Goal: Task Accomplishment & Management: Manage account settings

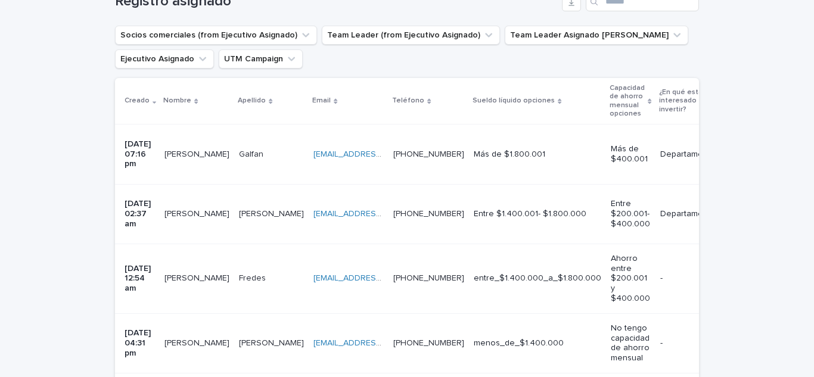
scroll to position [238, 0]
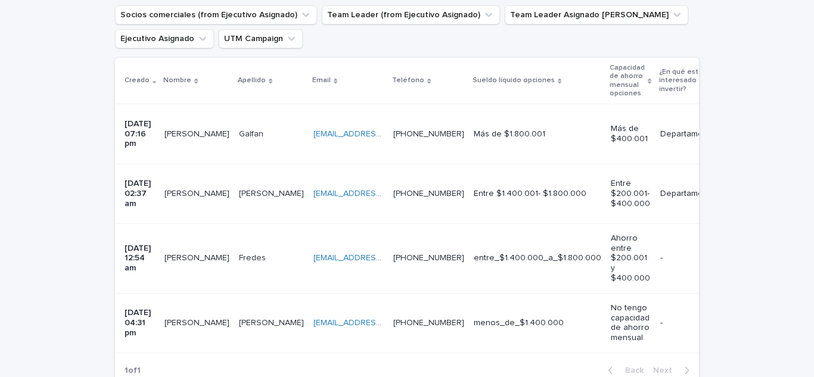
click at [184, 127] on p "[PERSON_NAME]" at bounding box center [198, 133] width 67 height 13
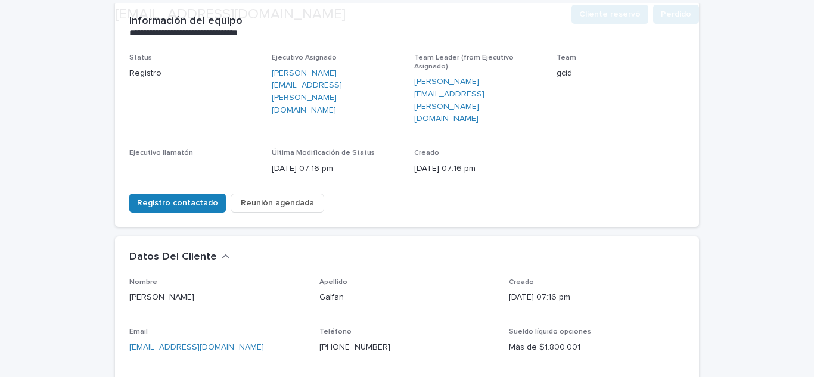
scroll to position [238, 0]
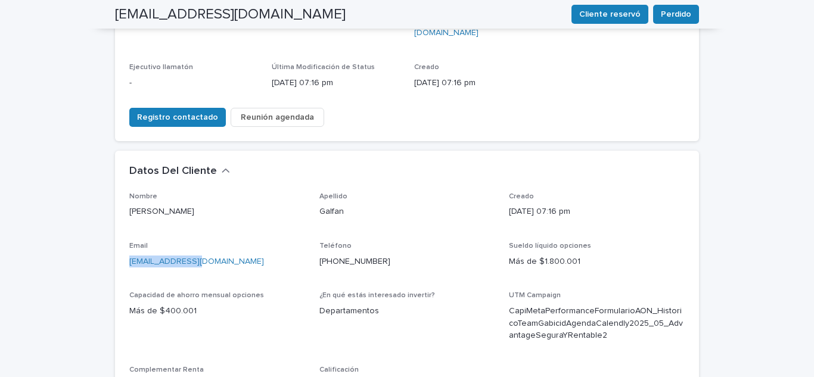
drag, startPoint x: 199, startPoint y: 217, endPoint x: 96, endPoint y: 229, distance: 103.9
click at [96, 229] on div "**********" at bounding box center [407, 266] width 814 height 874
copy link "[EMAIL_ADDRESS][DOMAIN_NAME]"
drag, startPoint x: 355, startPoint y: 332, endPoint x: 252, endPoint y: 172, distance: 190.6
click at [252, 206] on p "[PERSON_NAME]" at bounding box center [217, 212] width 176 height 13
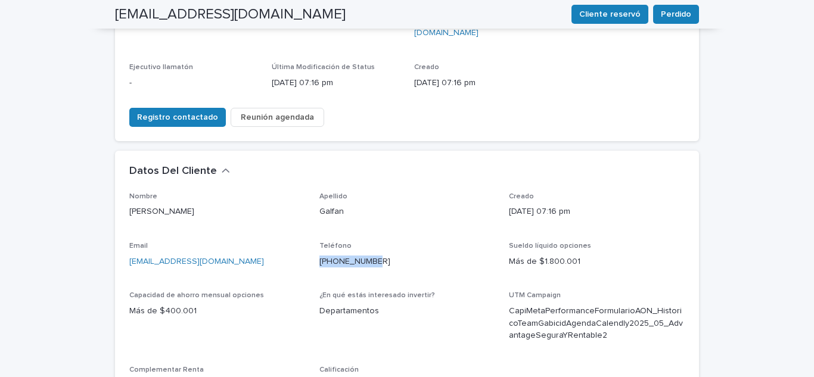
drag, startPoint x: 377, startPoint y: 212, endPoint x: 315, endPoint y: 223, distance: 62.9
click at [319, 242] on div "Teléfono [PHONE_NUMBER]" at bounding box center [407, 259] width 176 height 35
copy link "[PHONE_NUMBER]"
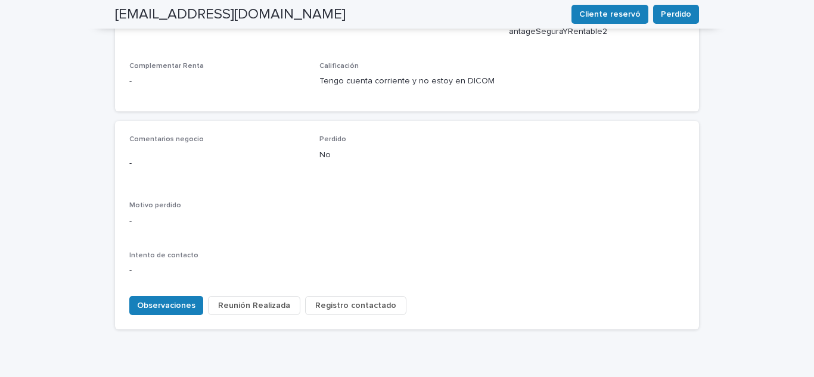
scroll to position [552, 0]
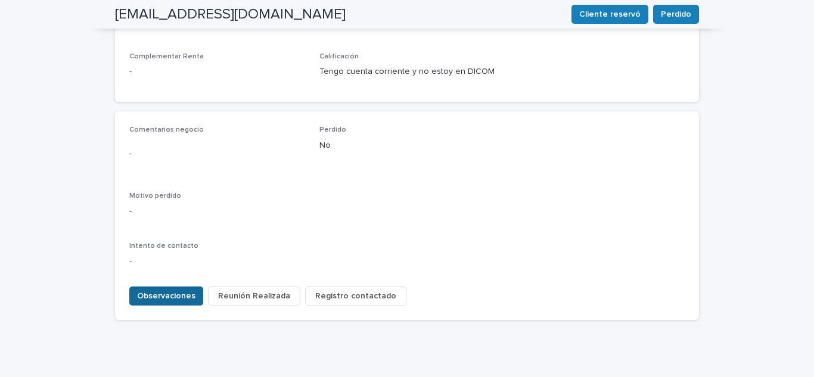
click at [178, 290] on span "Observaciones" at bounding box center [166, 296] width 58 height 12
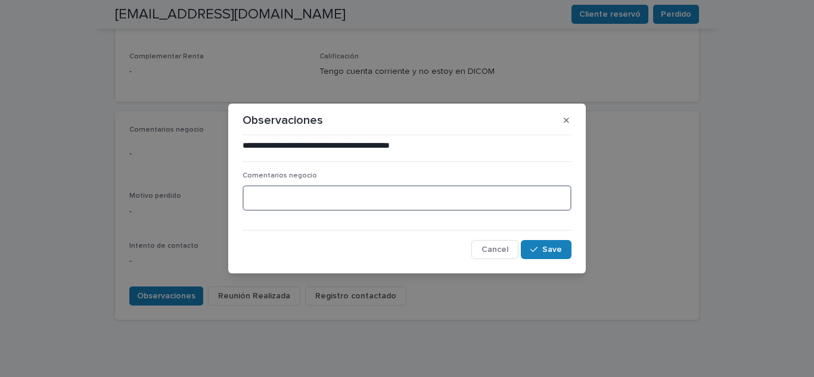
click at [260, 199] on textarea at bounding box center [407, 198] width 329 height 26
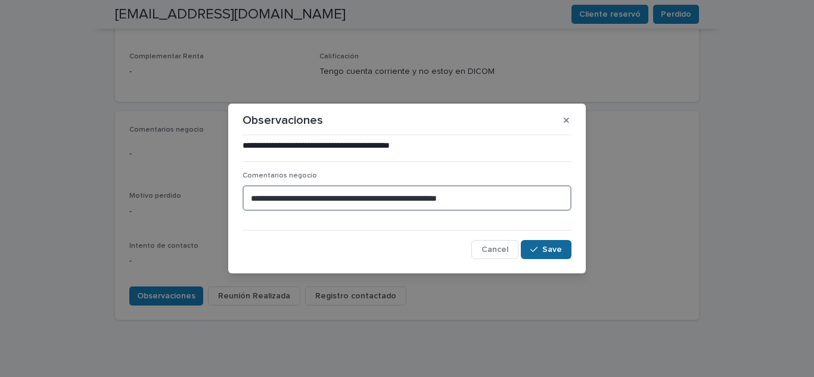
type textarea "**********"
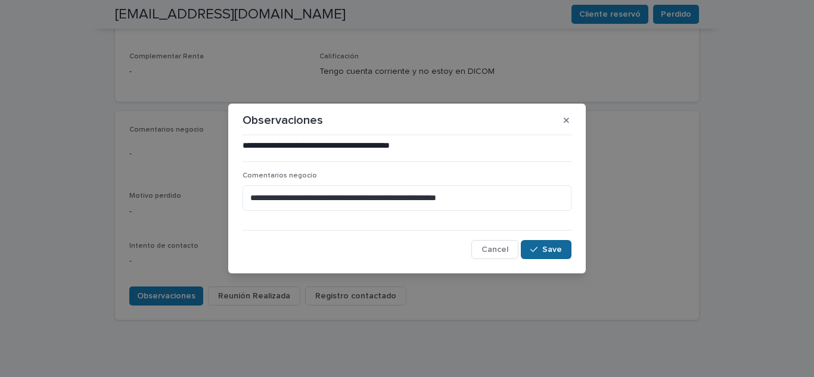
click at [547, 249] on span "Save" at bounding box center [552, 250] width 20 height 8
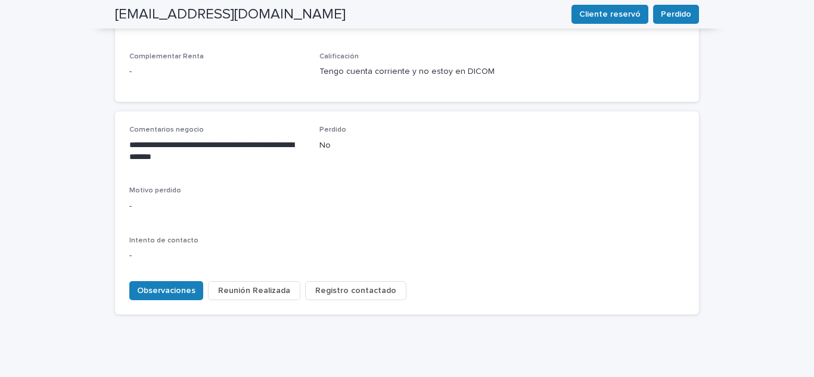
scroll to position [547, 0]
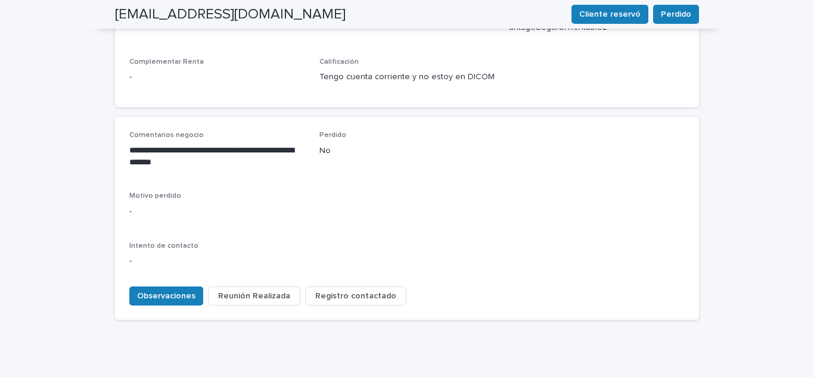
click at [315, 290] on span "Registro contactado" at bounding box center [355, 296] width 81 height 12
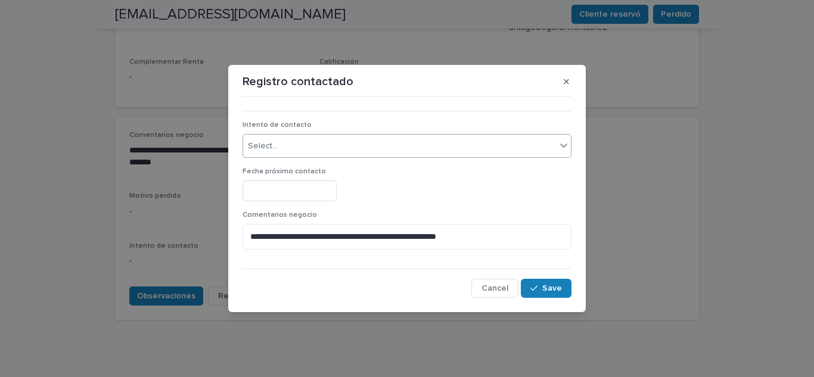
click at [271, 145] on div "Select..." at bounding box center [263, 146] width 30 height 13
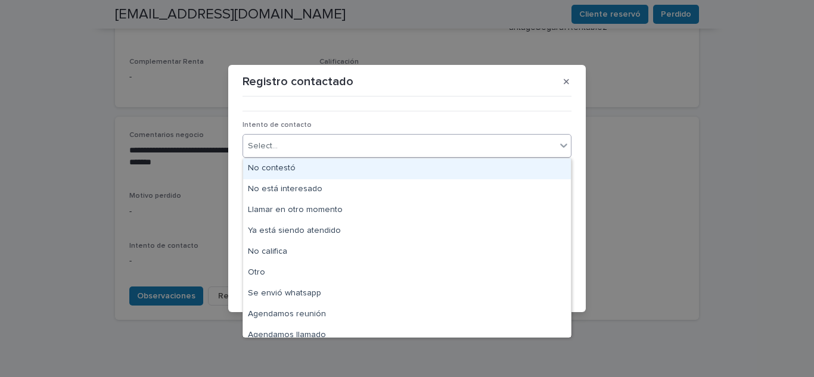
click at [288, 166] on div "No contestó" at bounding box center [407, 169] width 328 height 21
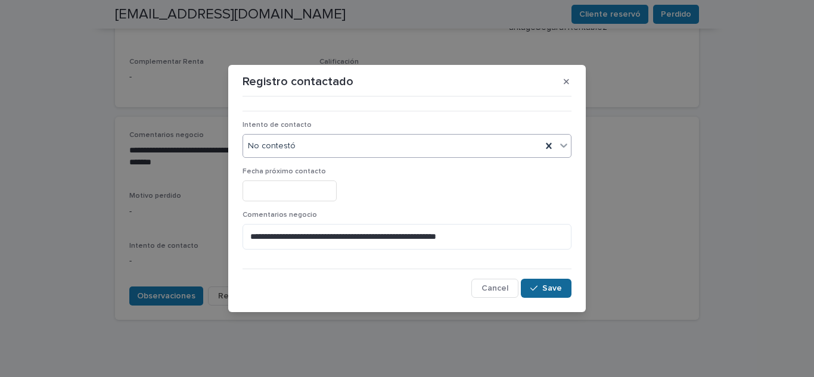
click at [544, 282] on button "Save" at bounding box center [546, 288] width 51 height 19
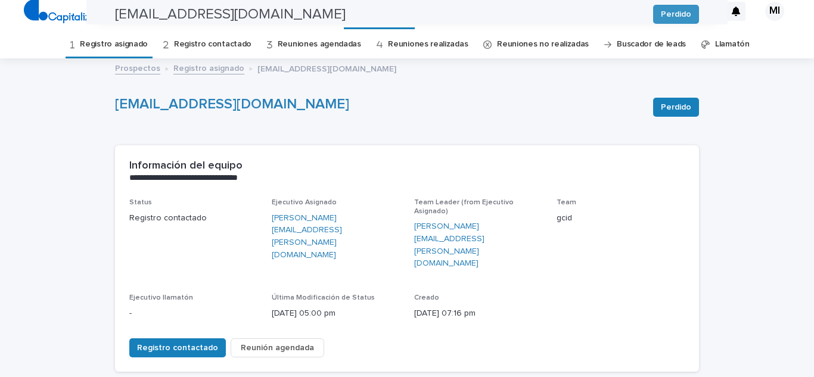
scroll to position [0, 0]
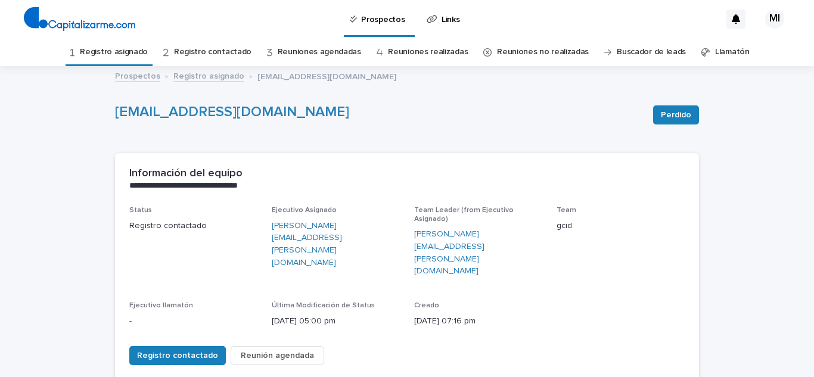
click at [129, 55] on link "Registro asignado" at bounding box center [114, 52] width 68 height 28
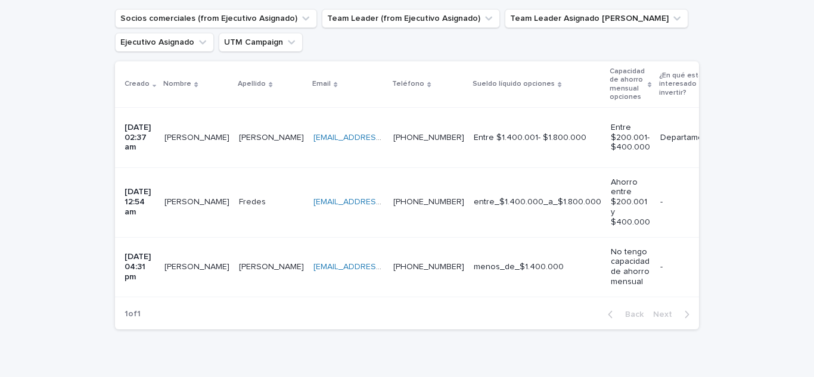
scroll to position [238, 0]
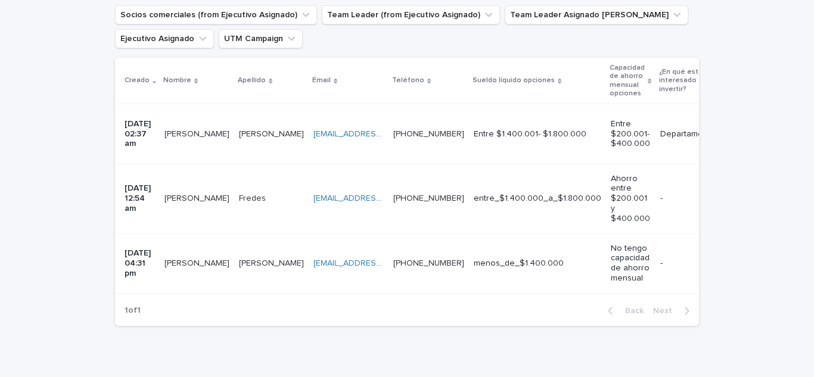
click at [184, 128] on p "[PERSON_NAME]" at bounding box center [198, 133] width 67 height 13
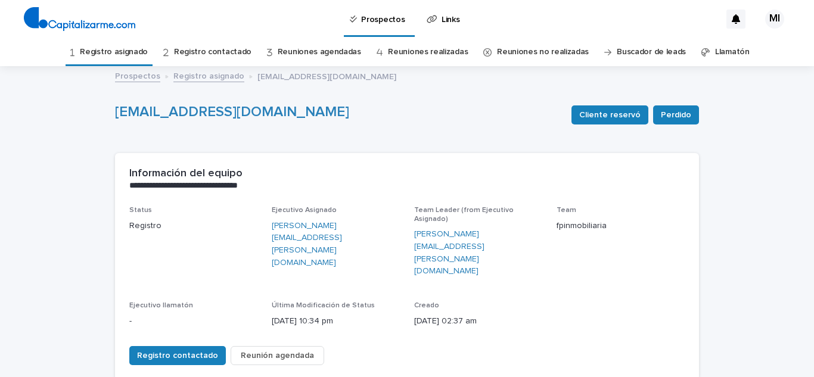
scroll to position [179, 0]
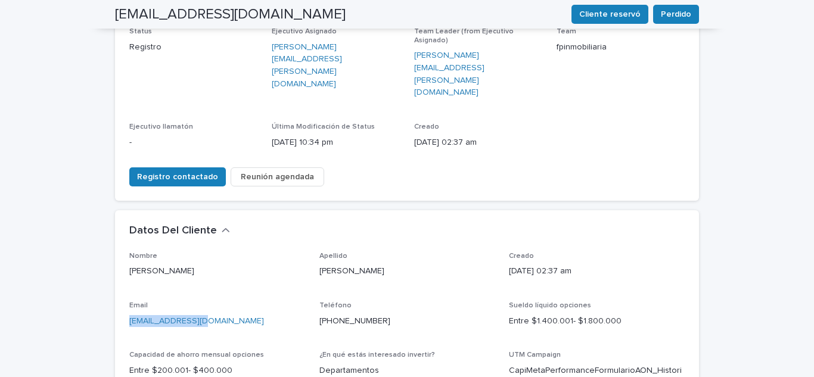
drag, startPoint x: 226, startPoint y: 277, endPoint x: 105, endPoint y: 280, distance: 121.6
click at [109, 280] on div "**********" at bounding box center [407, 308] width 596 height 839
copy link "[EMAIL_ADDRESS][DOMAIN_NAME]"
click at [385, 315] on p "[PHONE_NUMBER]" at bounding box center [407, 321] width 176 height 13
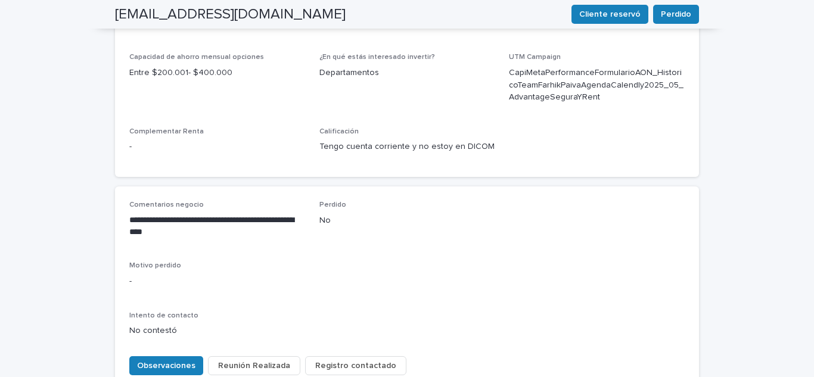
click at [332, 356] on button "Registro contactado" at bounding box center [355, 365] width 101 height 19
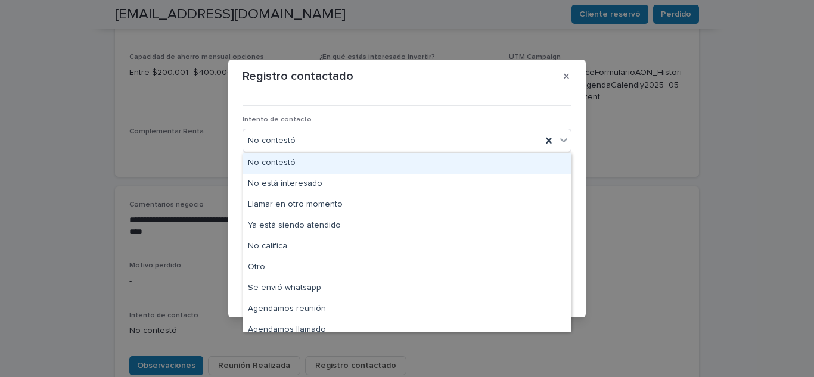
click at [304, 142] on div "No contestó" at bounding box center [392, 141] width 299 height 20
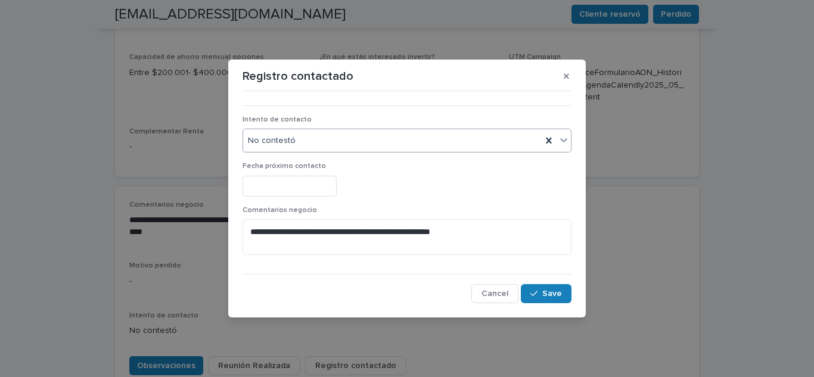
click at [219, 188] on div "**********" at bounding box center [407, 188] width 814 height 377
click at [508, 293] on span "Cancel" at bounding box center [495, 294] width 27 height 8
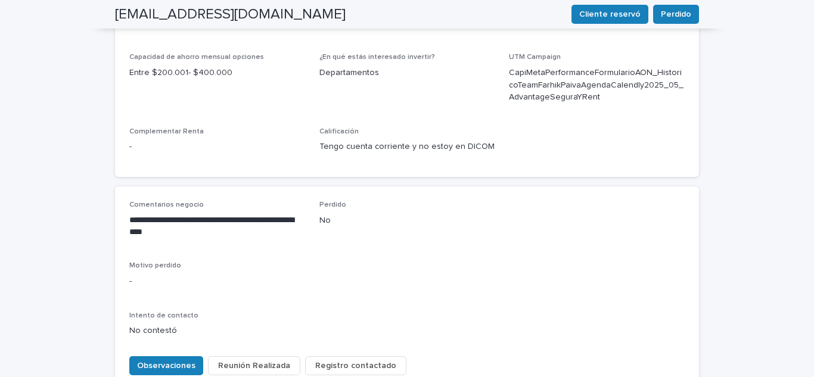
click at [203, 215] on p "**********" at bounding box center [217, 227] width 176 height 24
click at [179, 215] on p "**********" at bounding box center [217, 227] width 176 height 24
click at [160, 347] on div "Observaciones Reunión Realizada Registro contactado" at bounding box center [406, 363] width 555 height 33
click at [149, 360] on span "Observaciones" at bounding box center [166, 366] width 58 height 12
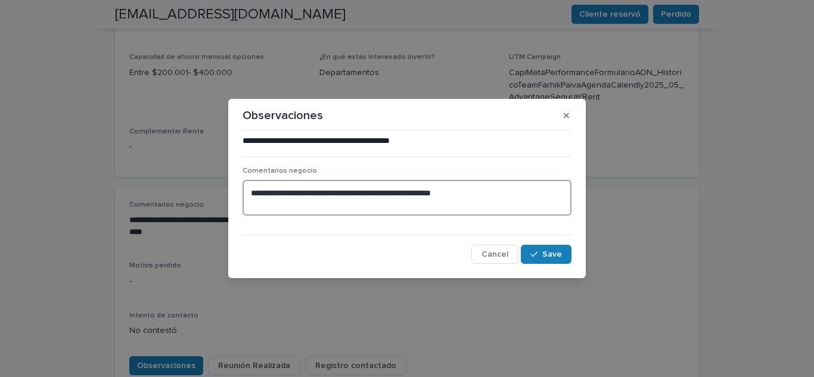
click at [493, 198] on textarea "**********" at bounding box center [407, 198] width 329 height 36
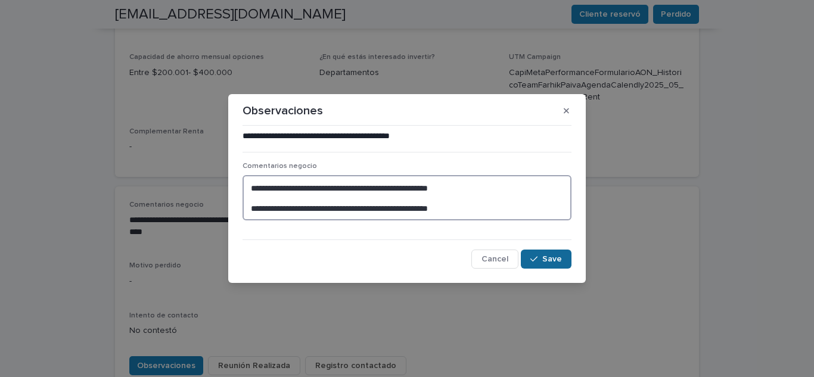
type textarea "**********"
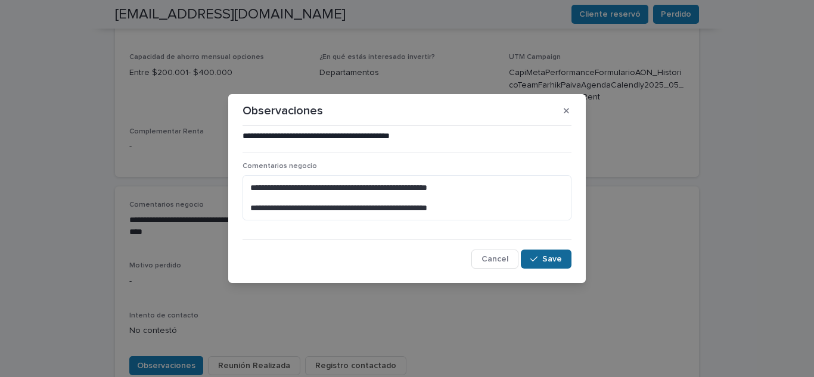
click at [540, 268] on button "Save" at bounding box center [546, 259] width 51 height 19
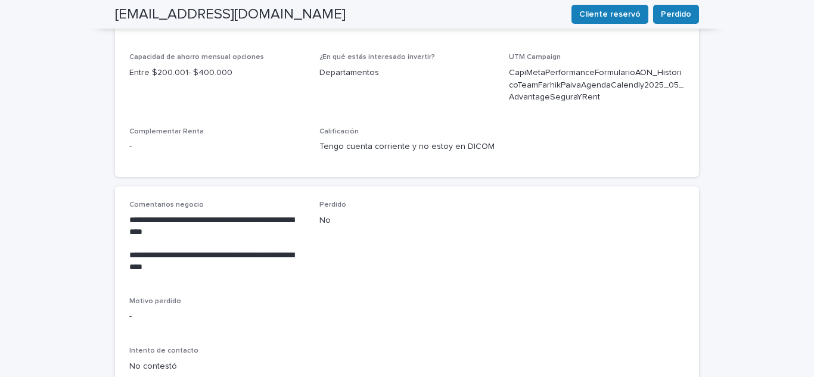
scroll to position [494, 0]
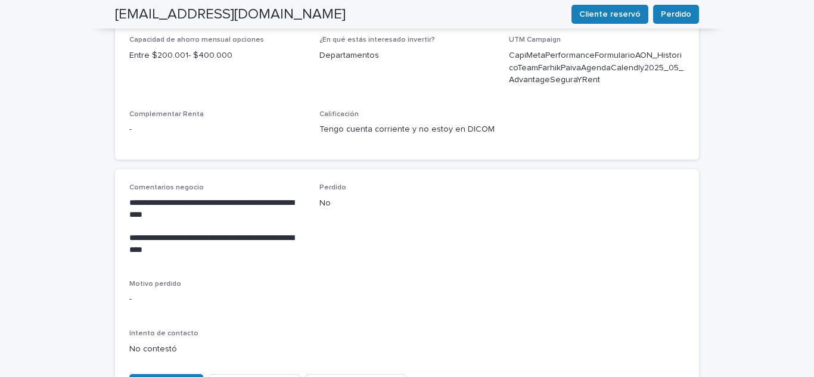
click at [342, 377] on span "Registro contactado" at bounding box center [355, 384] width 81 height 12
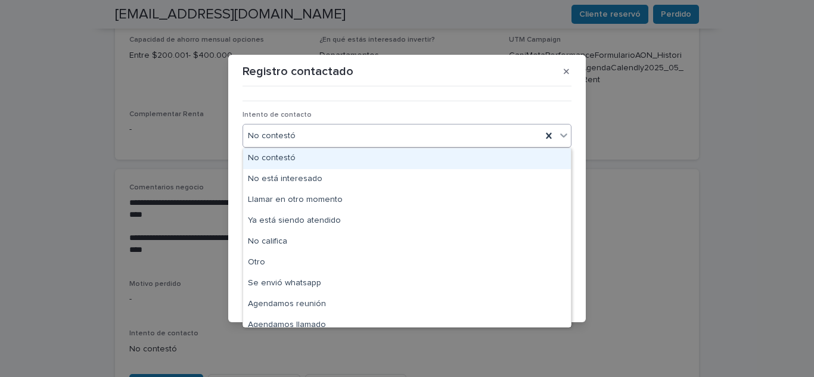
click at [297, 139] on input "text" at bounding box center [297, 136] width 1 height 10
click at [291, 159] on div "No contestó" at bounding box center [407, 158] width 328 height 21
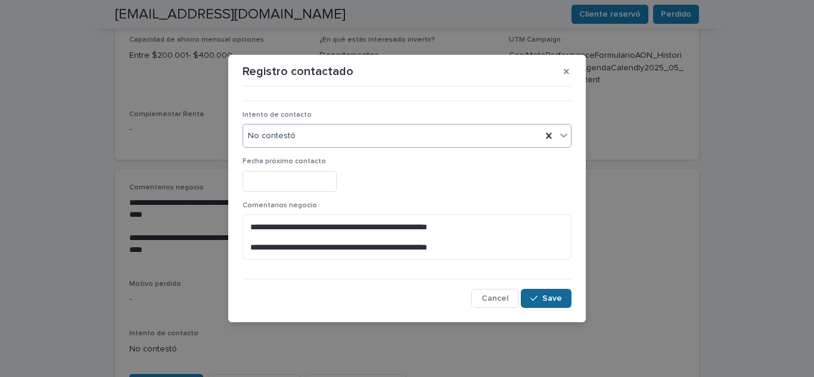
click at [538, 302] on icon "button" at bounding box center [533, 298] width 7 height 8
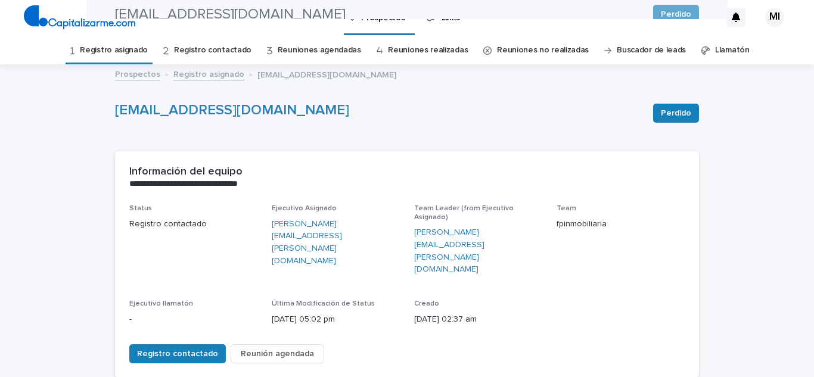
scroll to position [0, 0]
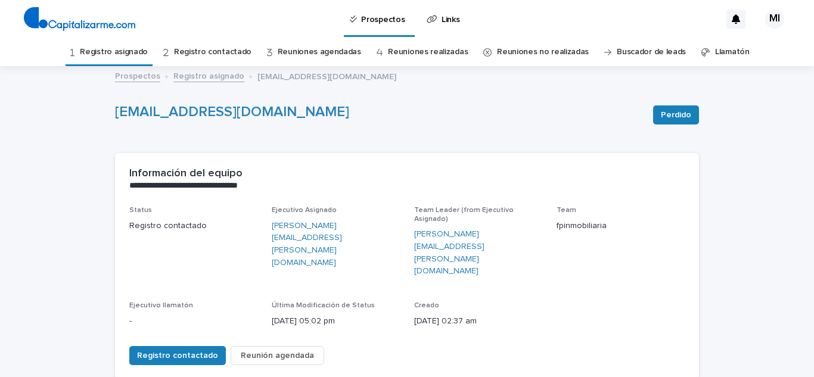
click at [120, 51] on link "Registro asignado" at bounding box center [114, 52] width 68 height 28
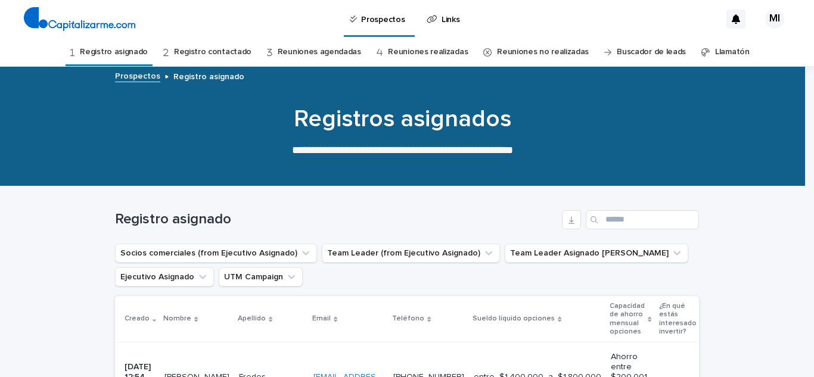
scroll to position [179, 0]
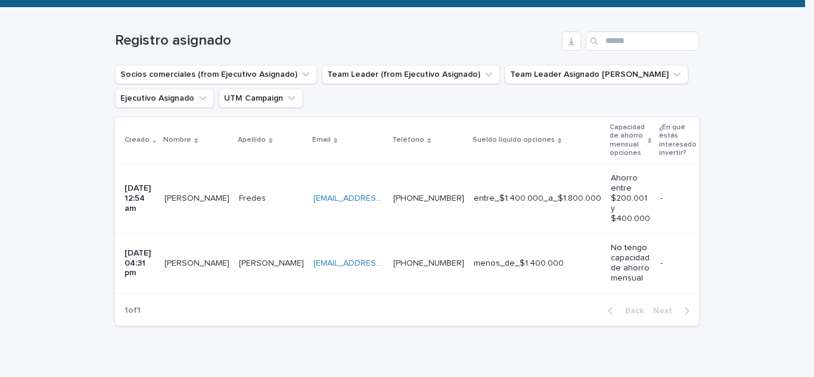
click at [198, 201] on p "[PERSON_NAME]" at bounding box center [198, 197] width 67 height 13
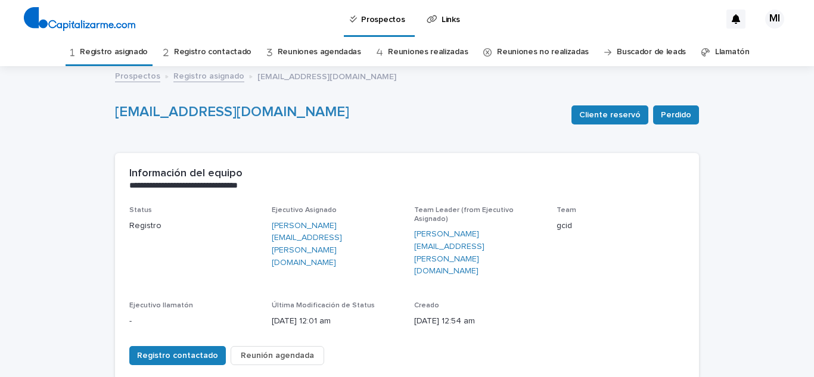
scroll to position [119, 0]
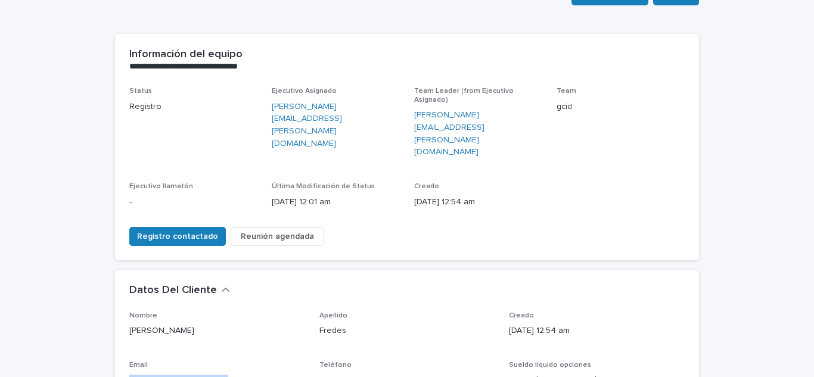
drag, startPoint x: 223, startPoint y: 340, endPoint x: 119, endPoint y: 344, distance: 104.4
copy link "[EMAIL_ADDRESS][DOMAIN_NAME]"
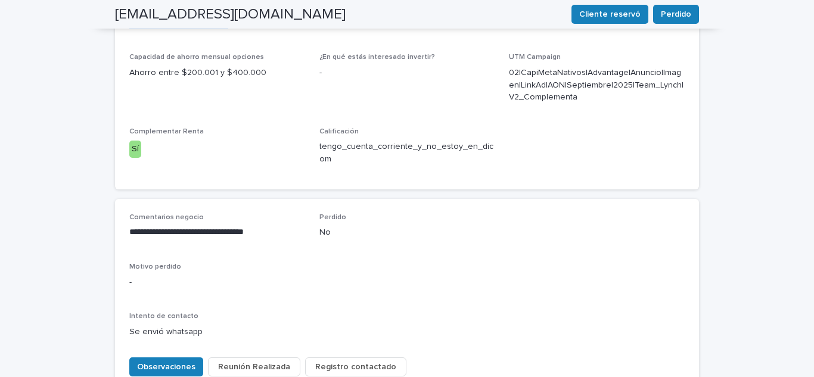
scroll to position [298, 0]
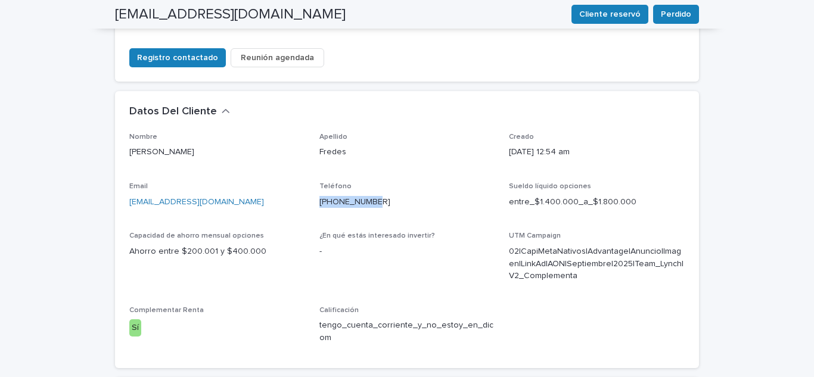
drag, startPoint x: 392, startPoint y: 162, endPoint x: 315, endPoint y: 175, distance: 78.0
click at [315, 175] on div "Nombre [PERSON_NAME] [PERSON_NAME] Creado [DATE] 12:54 am Email [EMAIL_ADDRESS]…" at bounding box center [406, 243] width 555 height 221
copy link "[PHONE_NUMBER]"
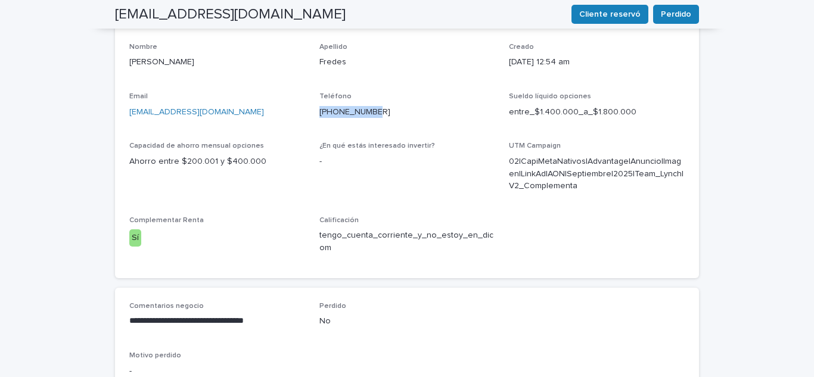
scroll to position [477, 0]
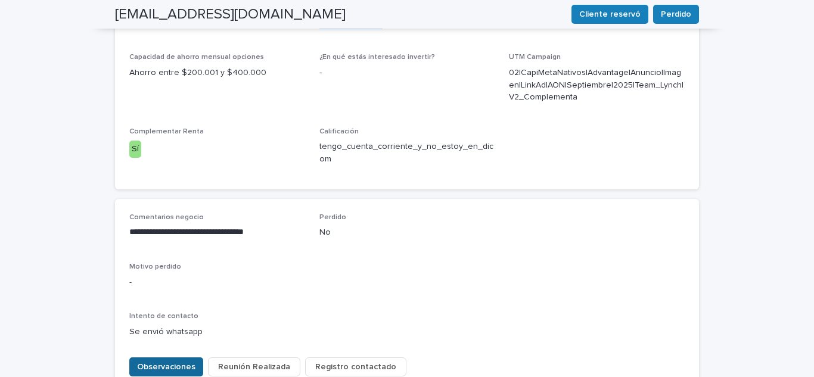
click at [163, 361] on span "Observaciones" at bounding box center [166, 367] width 58 height 12
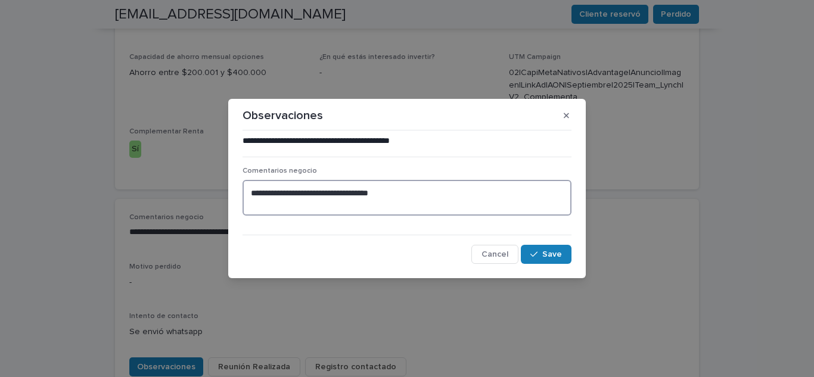
click at [404, 195] on textarea "**********" at bounding box center [407, 198] width 329 height 36
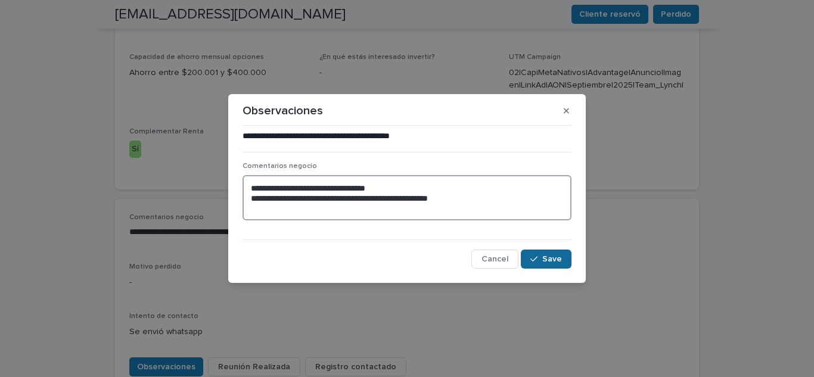
type textarea "**********"
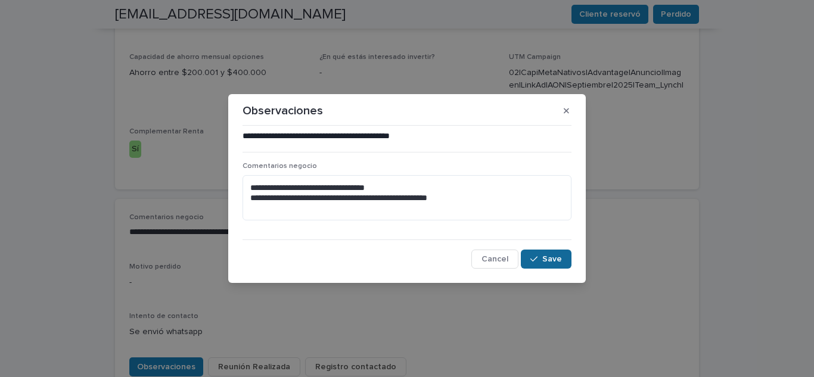
click at [536, 256] on icon "button" at bounding box center [533, 259] width 7 height 8
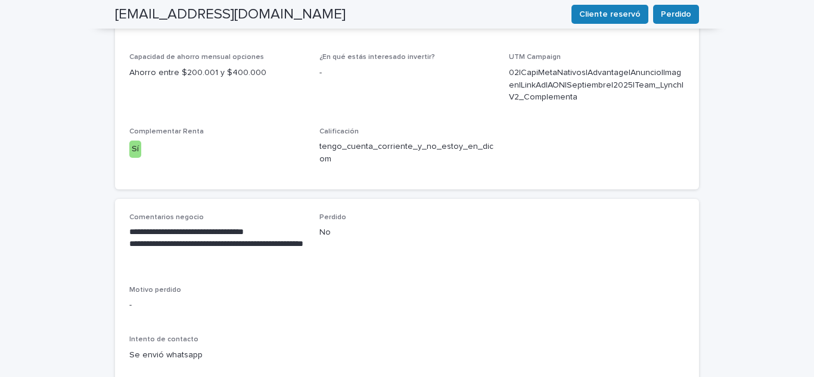
scroll to position [489, 0]
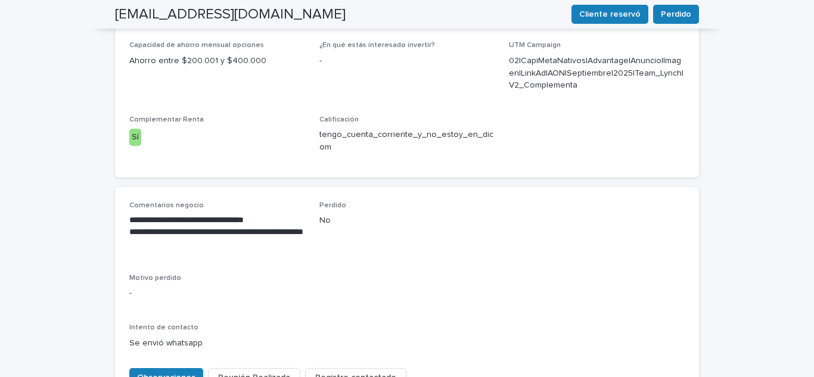
click at [331, 372] on span "Registro contactado" at bounding box center [355, 378] width 81 height 12
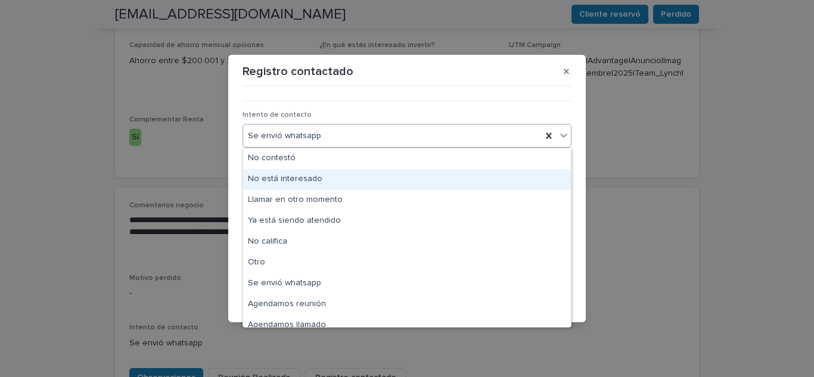
click at [305, 177] on div "No está interesado" at bounding box center [407, 179] width 328 height 21
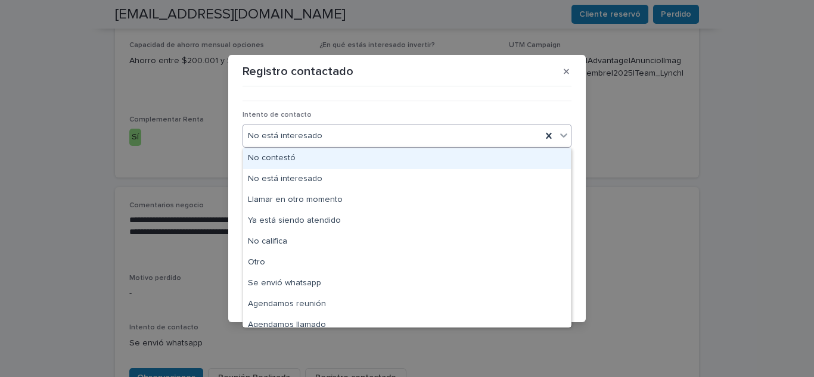
click at [324, 134] on div "No está interesado" at bounding box center [392, 136] width 299 height 20
click at [294, 162] on div "No contestó" at bounding box center [407, 158] width 328 height 21
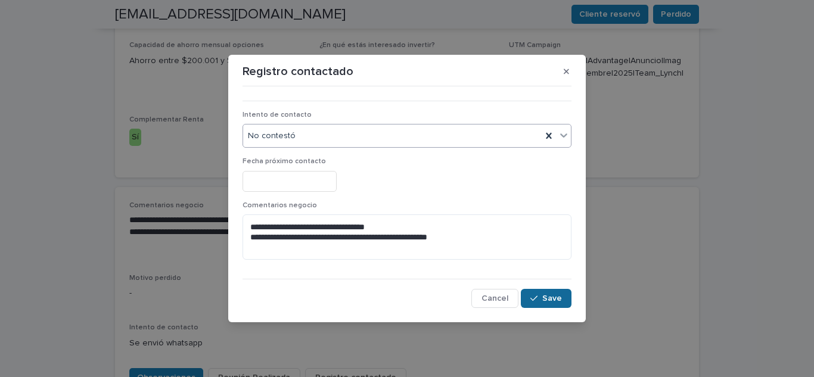
click at [542, 300] on div "button" at bounding box center [536, 298] width 12 height 8
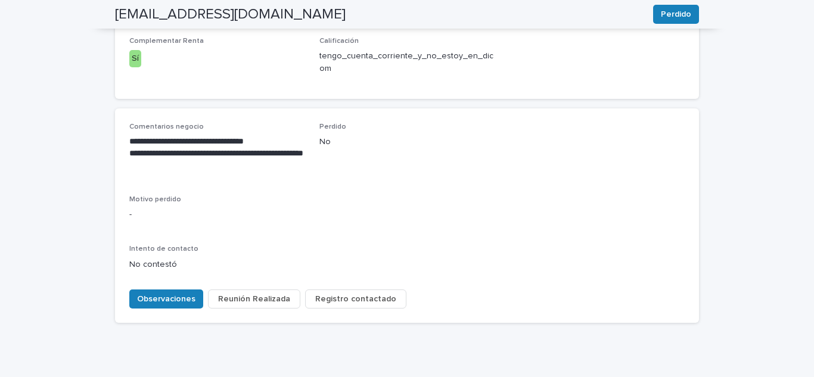
scroll to position [571, 0]
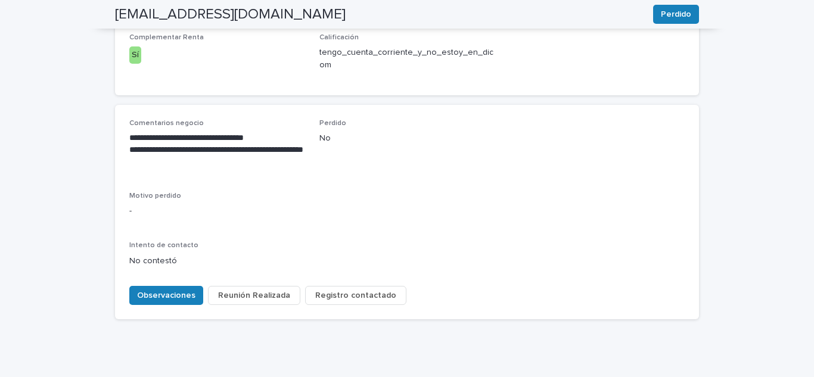
click at [353, 290] on span "Registro contactado" at bounding box center [355, 296] width 81 height 12
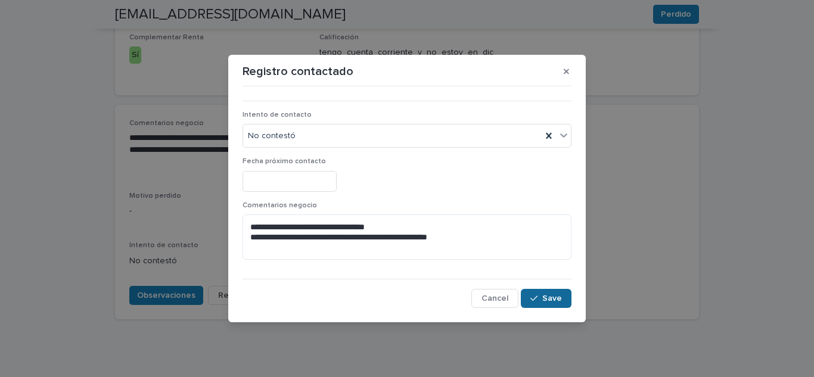
click at [539, 297] on div "button" at bounding box center [536, 298] width 12 height 8
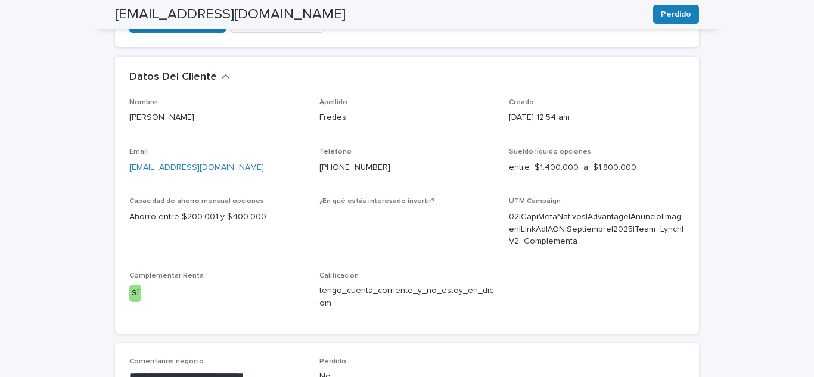
scroll to position [35, 0]
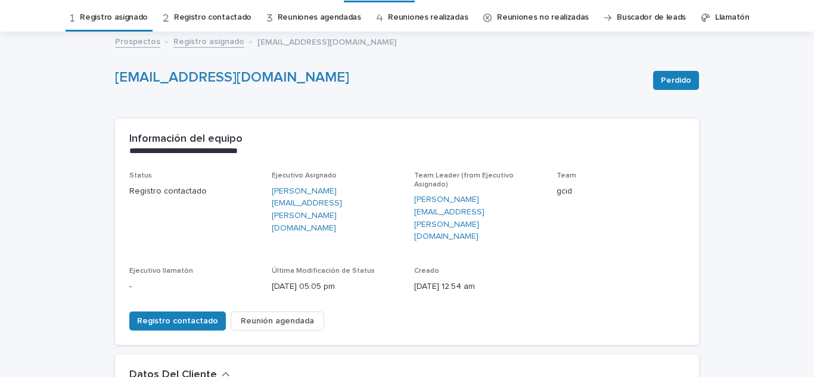
click at [131, 20] on link "Registro asignado" at bounding box center [114, 18] width 68 height 28
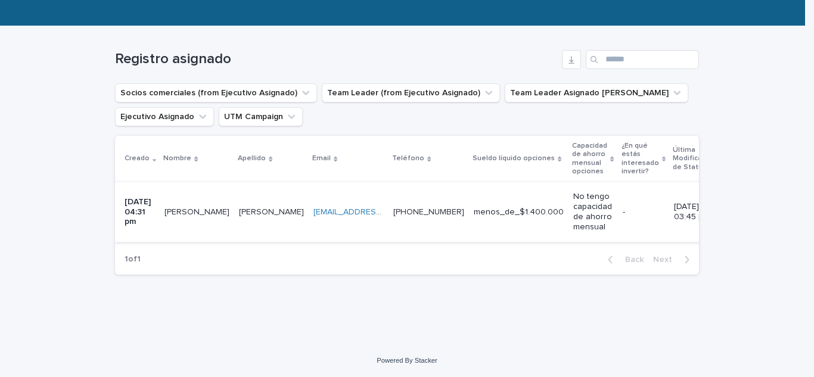
scroll to position [169, 0]
click at [193, 205] on p "[PERSON_NAME]" at bounding box center [198, 211] width 67 height 13
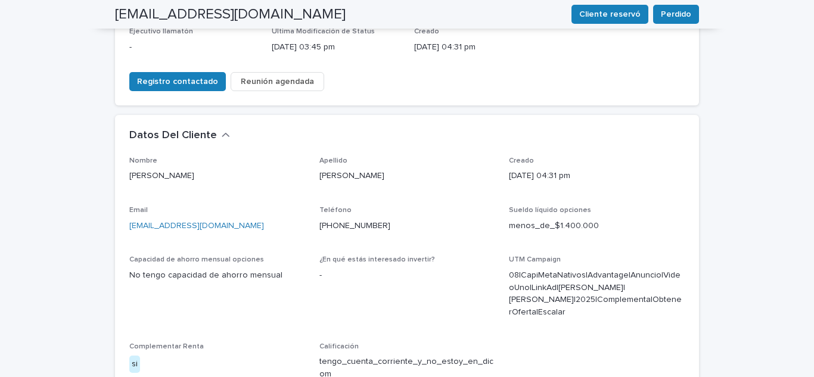
scroll to position [358, 0]
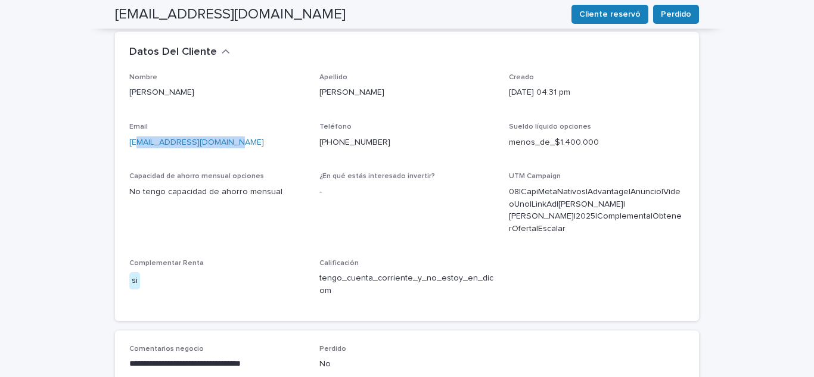
drag, startPoint x: 233, startPoint y: 99, endPoint x: 132, endPoint y: 95, distance: 101.4
click at [132, 136] on p "[EMAIL_ADDRESS][DOMAIN_NAME]" at bounding box center [217, 142] width 176 height 13
click at [247, 121] on div "Nombre [PERSON_NAME] Apellido [PERSON_NAME] Creado [DATE] 04:31 pm Email [EMAIL…" at bounding box center [406, 190] width 555 height 234
drag, startPoint x: 231, startPoint y: 97, endPoint x: 51, endPoint y: 113, distance: 180.7
click at [51, 113] on div "**********" at bounding box center [407, 151] width 814 height 882
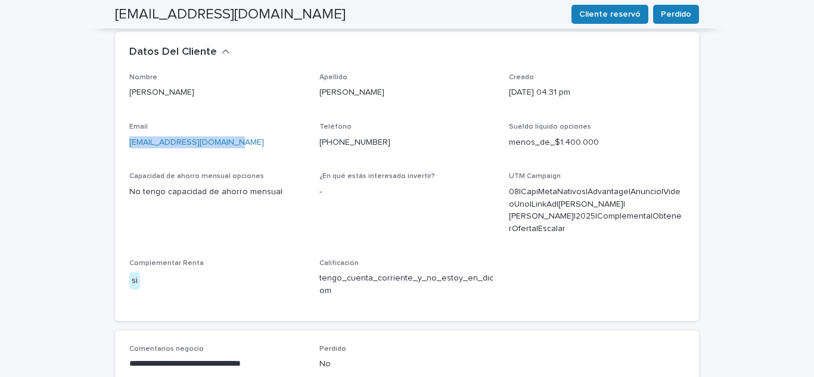
copy link "[EMAIL_ADDRESS][DOMAIN_NAME]"
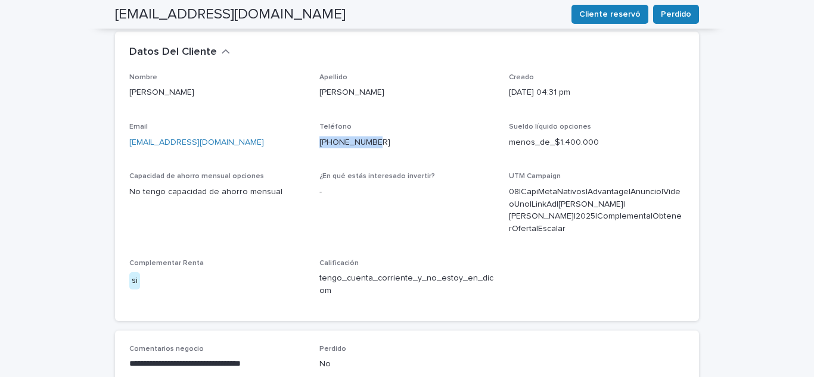
drag, startPoint x: 388, startPoint y: 97, endPoint x: 314, endPoint y: 107, distance: 74.5
click at [314, 107] on div "Nombre [PERSON_NAME] Apellido [PERSON_NAME] Creado [DATE] 04:31 pm Email [EMAIL…" at bounding box center [406, 190] width 555 height 234
copy link "[PHONE_NUMBER]"
